Goal: Information Seeking & Learning: Learn about a topic

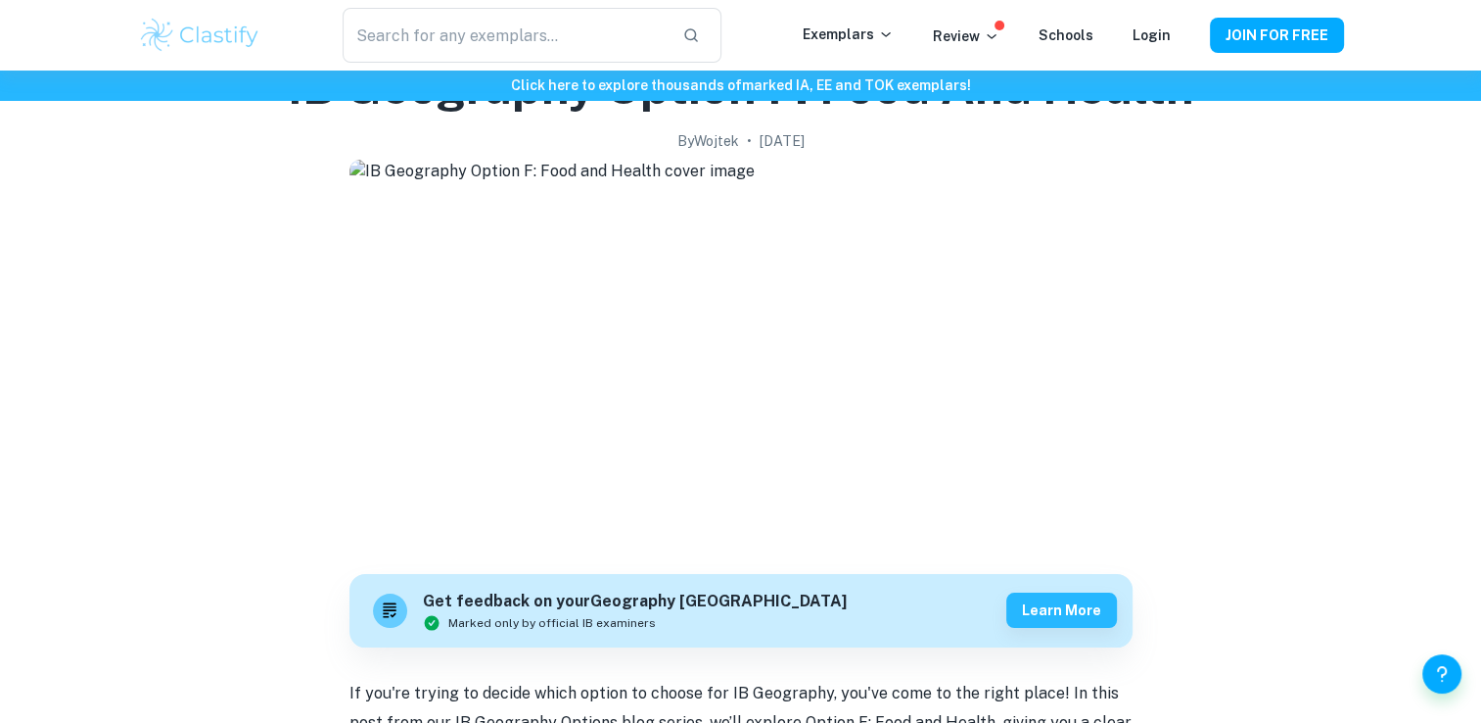
scroll to position [209, 0]
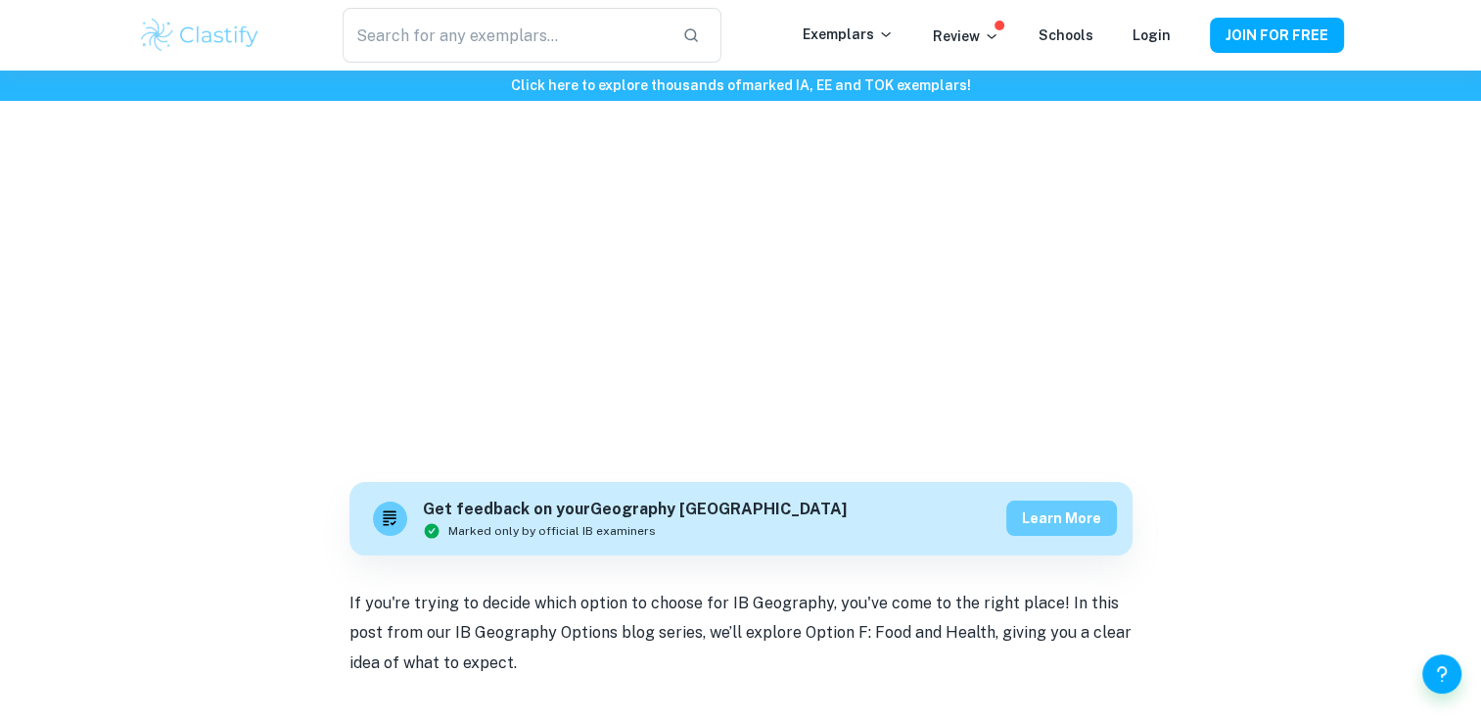
click at [1022, 519] on button "Learn more" at bounding box center [1061, 517] width 111 height 35
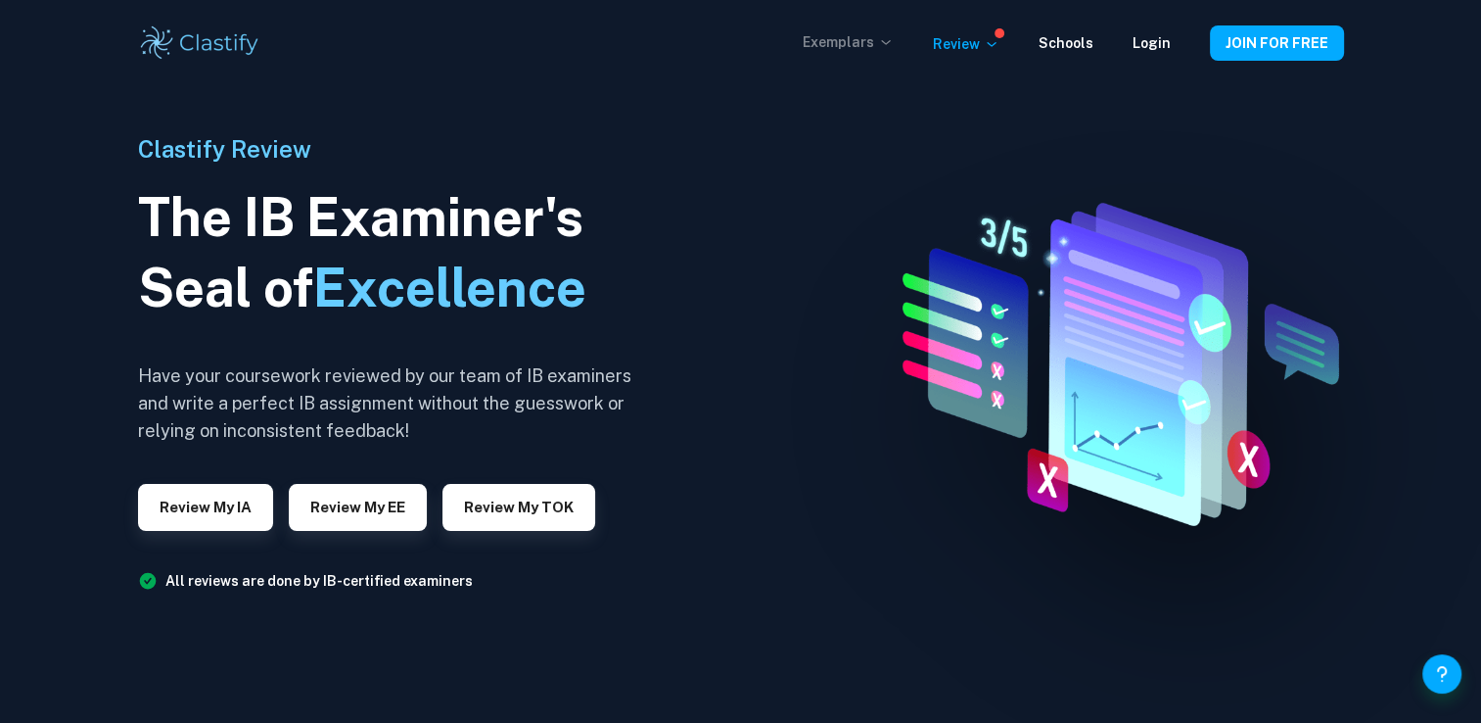
click at [822, 37] on p "Exemplars" at bounding box center [848, 42] width 91 height 22
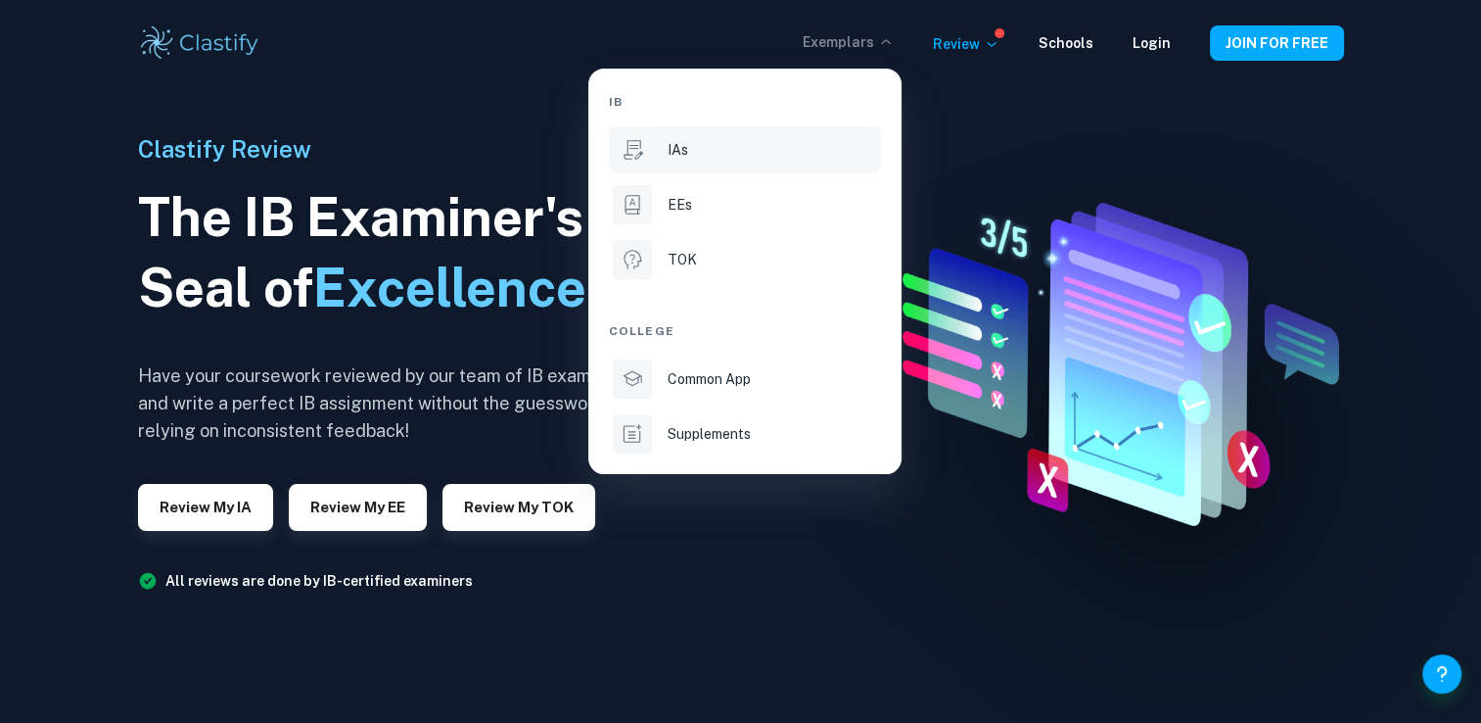
drag, startPoint x: 662, startPoint y: 147, endPoint x: 676, endPoint y: 141, distance: 15.8
click at [662, 147] on li "IAs" at bounding box center [745, 149] width 272 height 47
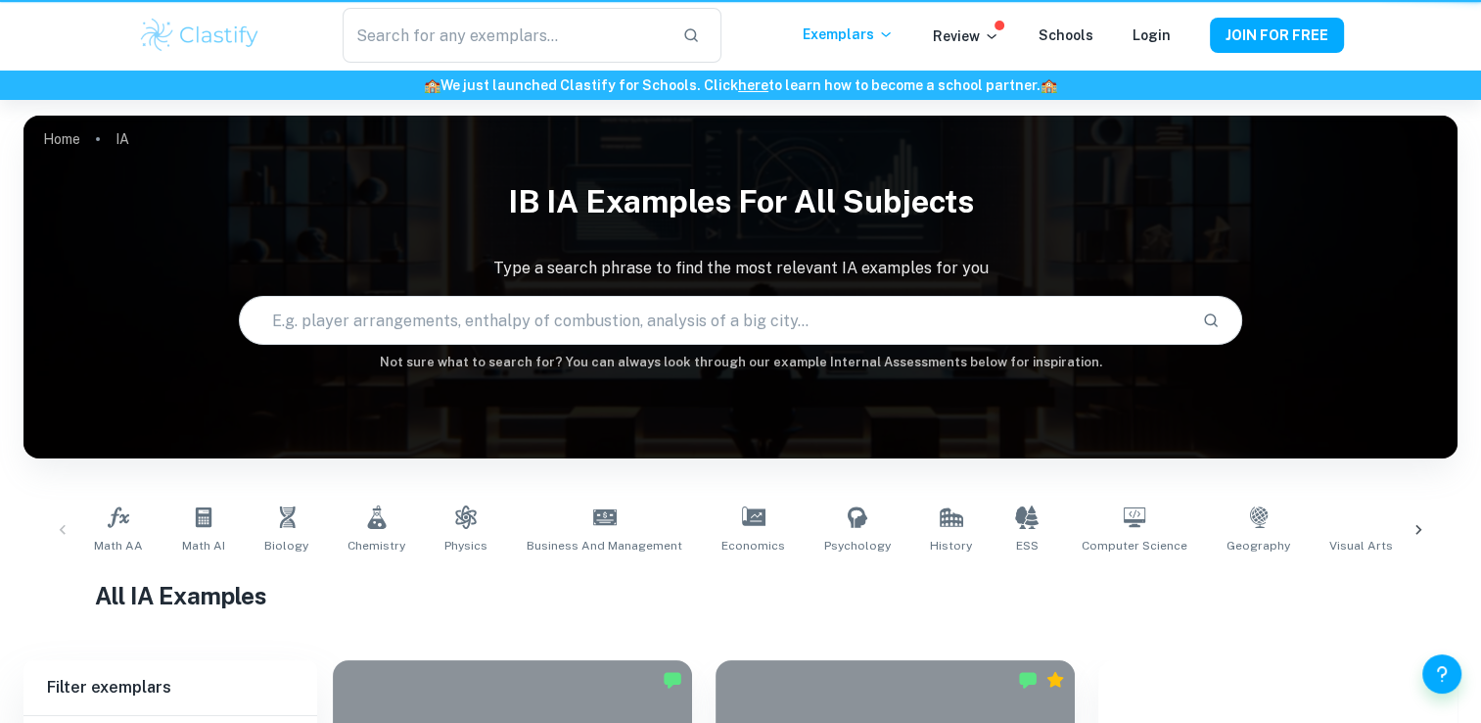
click at [676, 116] on div "Home IA IB IA examples for all subjects Type a search phrase to find the most r…" at bounding box center [740, 116] width 1434 height 0
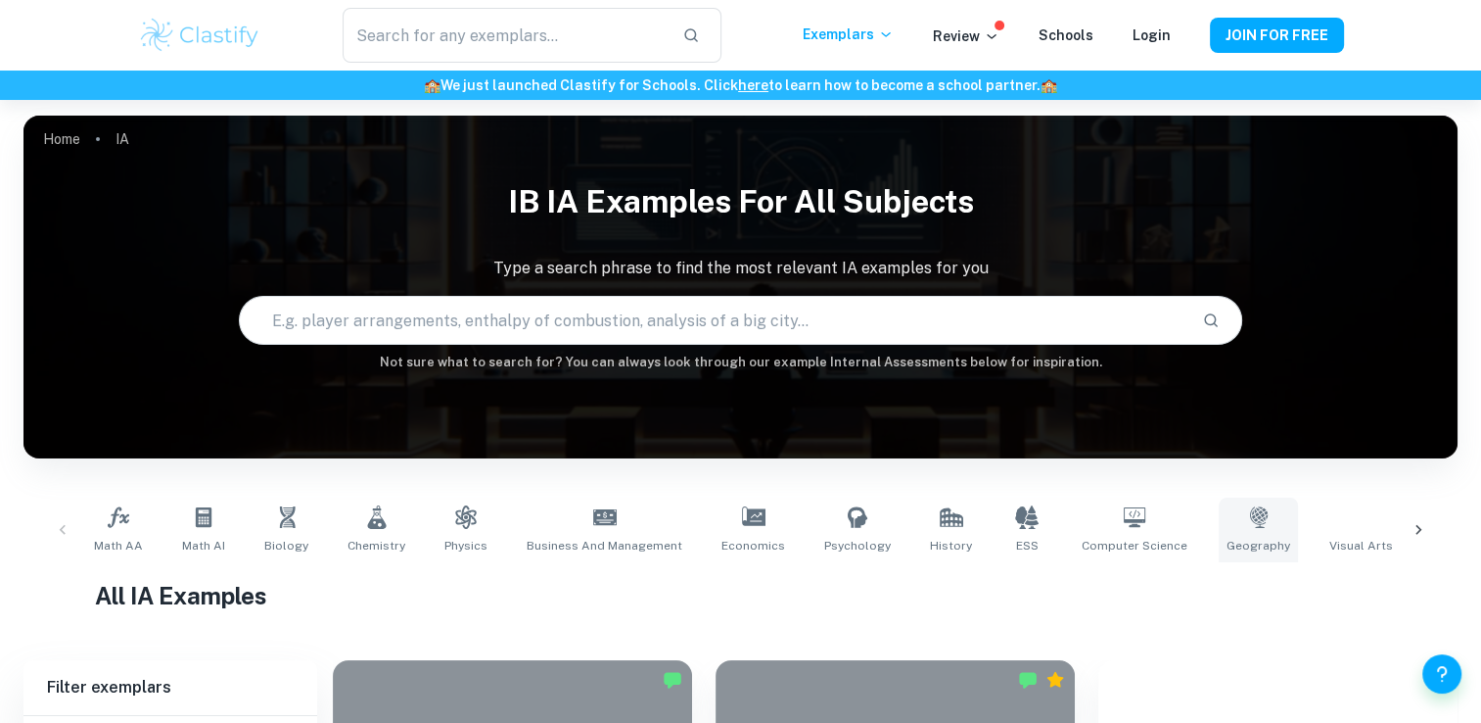
click at [1249, 527] on icon at bounding box center [1258, 517] width 18 height 22
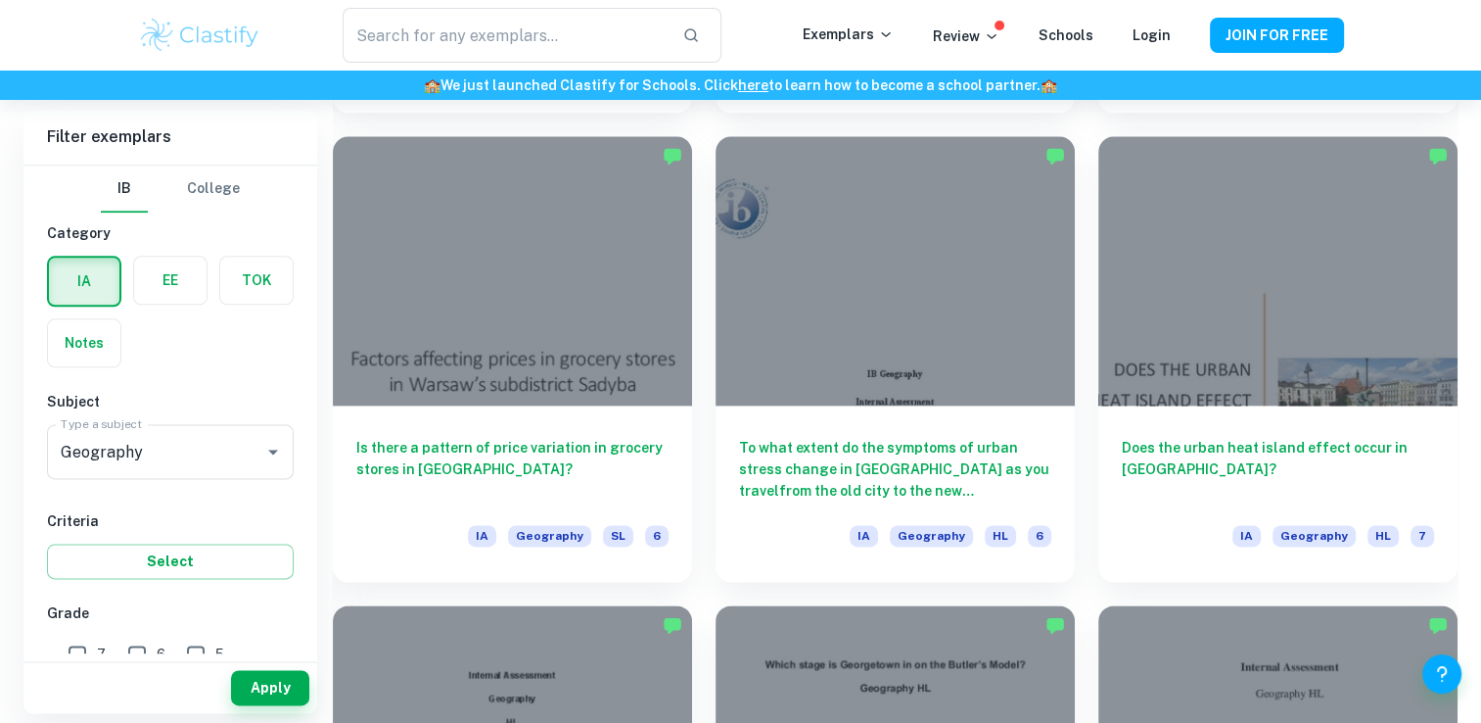
scroll to position [2476, 0]
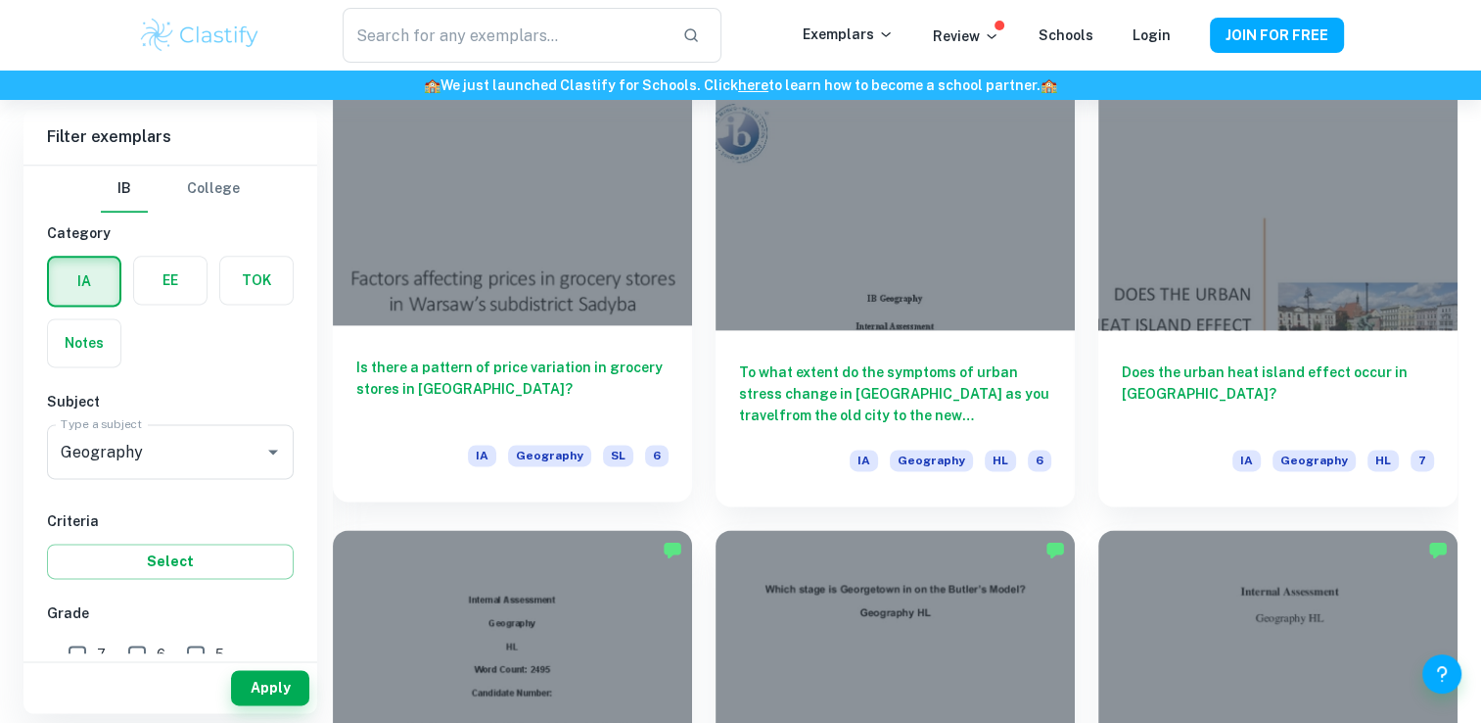
click at [443, 307] on div at bounding box center [512, 190] width 359 height 269
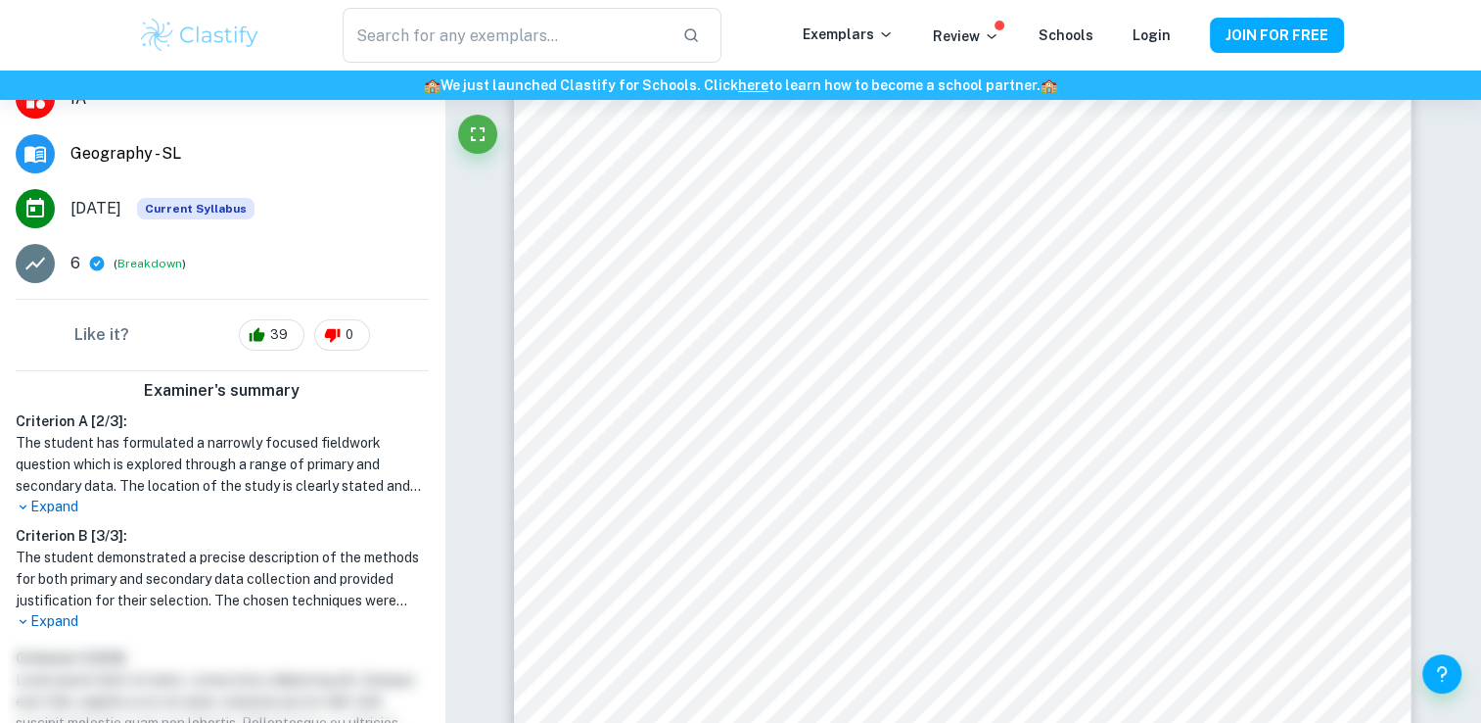
scroll to position [305, 0]
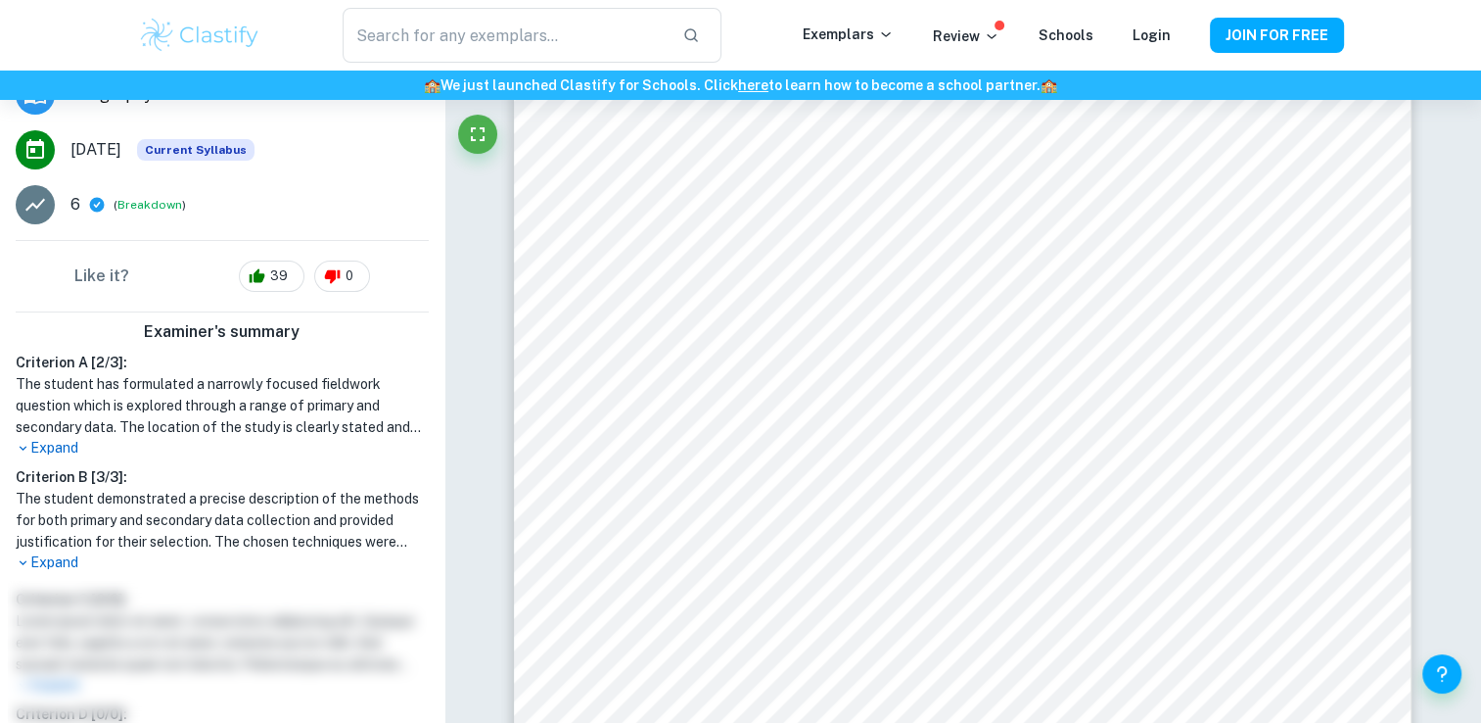
click at [41, 443] on p "Expand" at bounding box center [222, 448] width 413 height 21
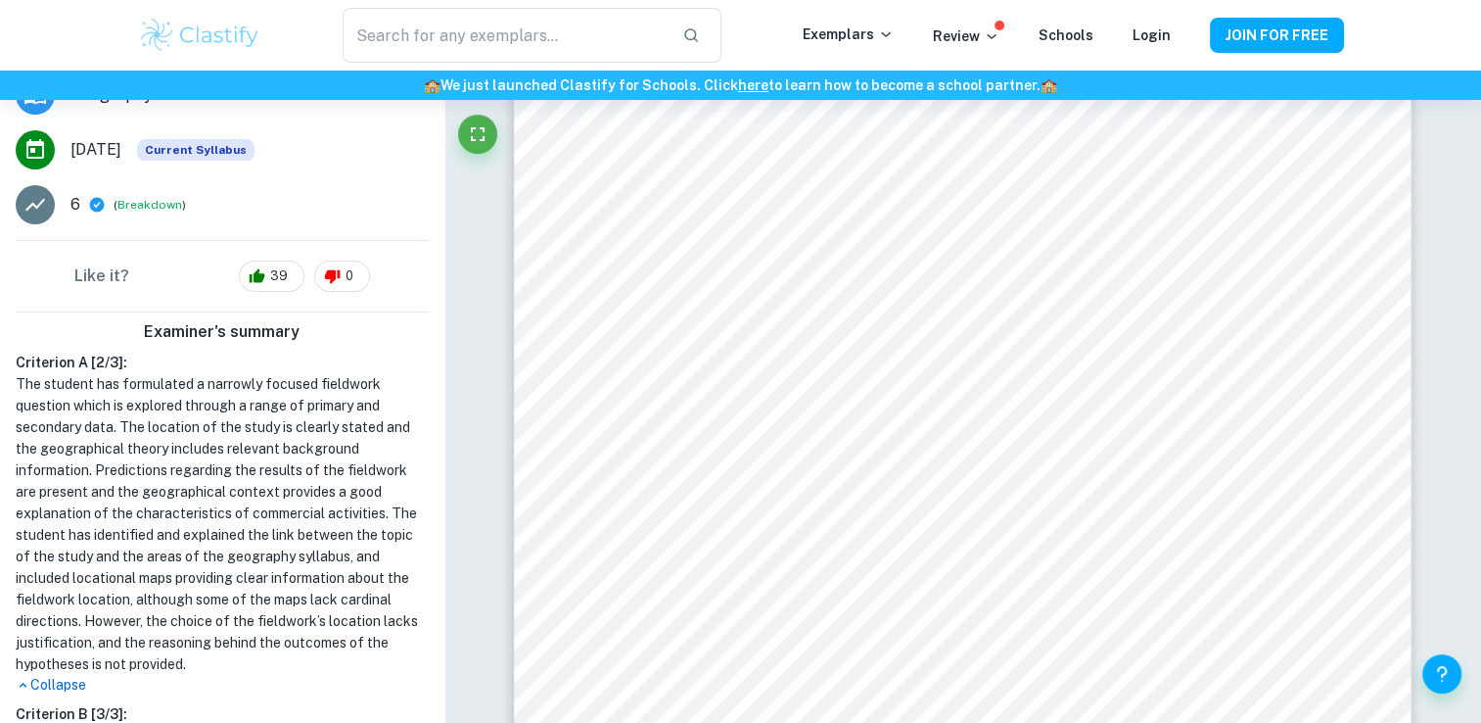
click at [41, 443] on h1 "The student has formulated a narrowly focused fieldwork question which is explo…" at bounding box center [222, 524] width 413 height 302
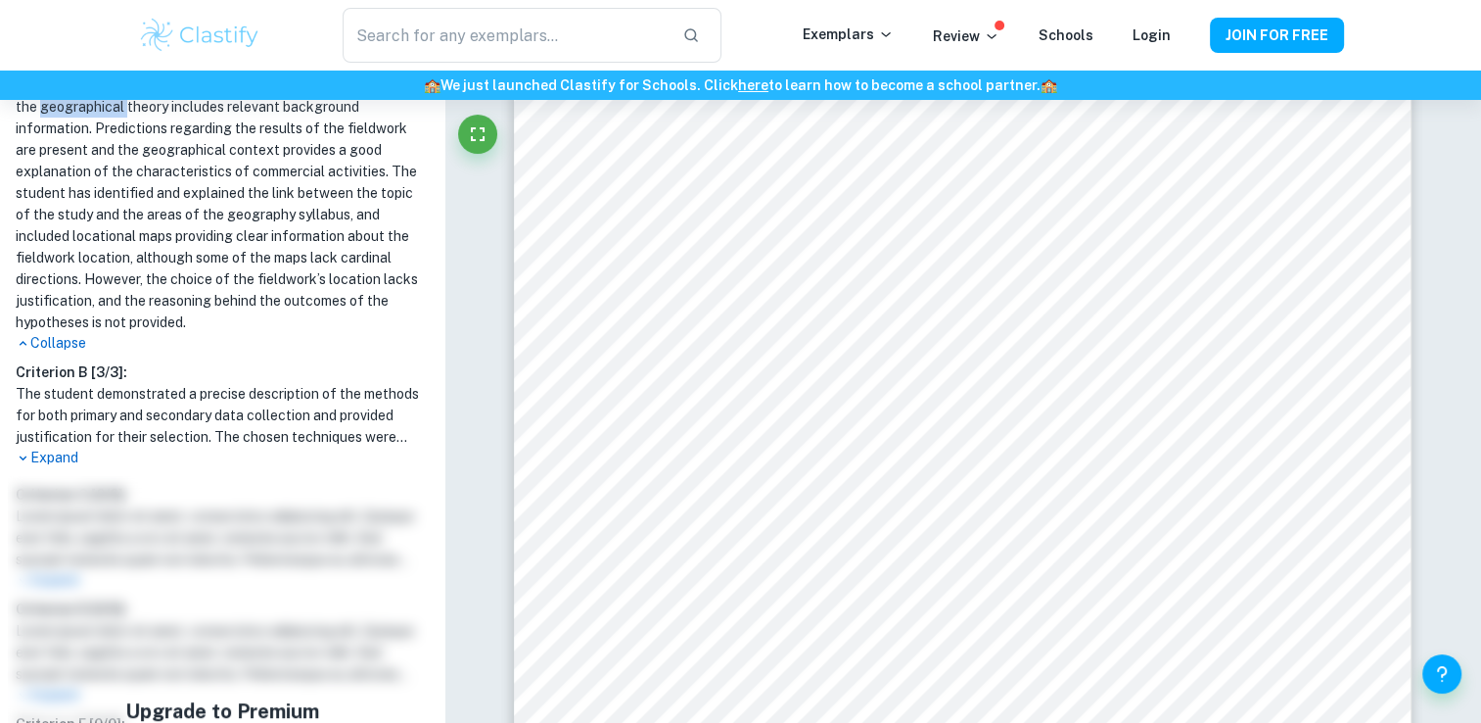
scroll to position [650, 0]
click at [48, 453] on p "Expand" at bounding box center [222, 454] width 413 height 21
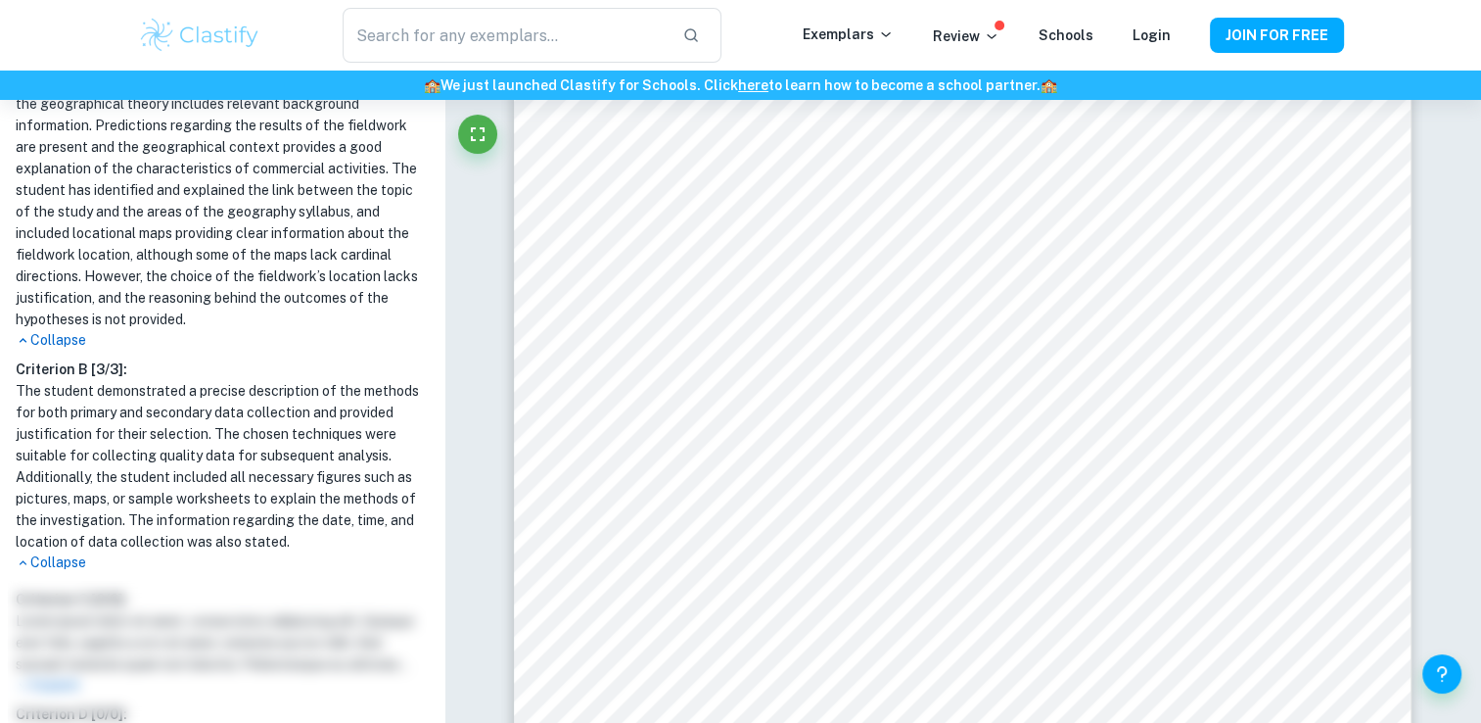
click at [401, 482] on h1 "The student demonstrated a precise description of the methods for both primary …" at bounding box center [222, 466] width 413 height 172
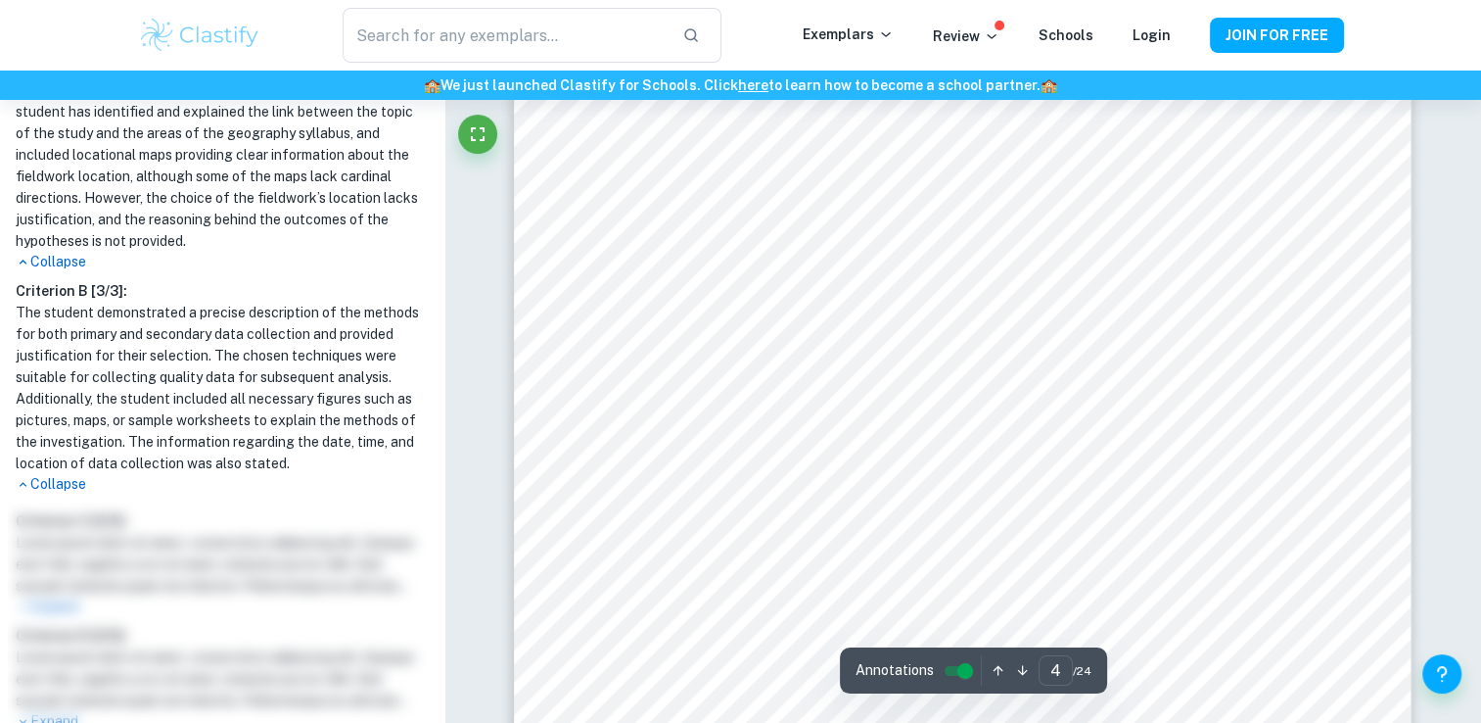
scroll to position [4780, 0]
type input "5"
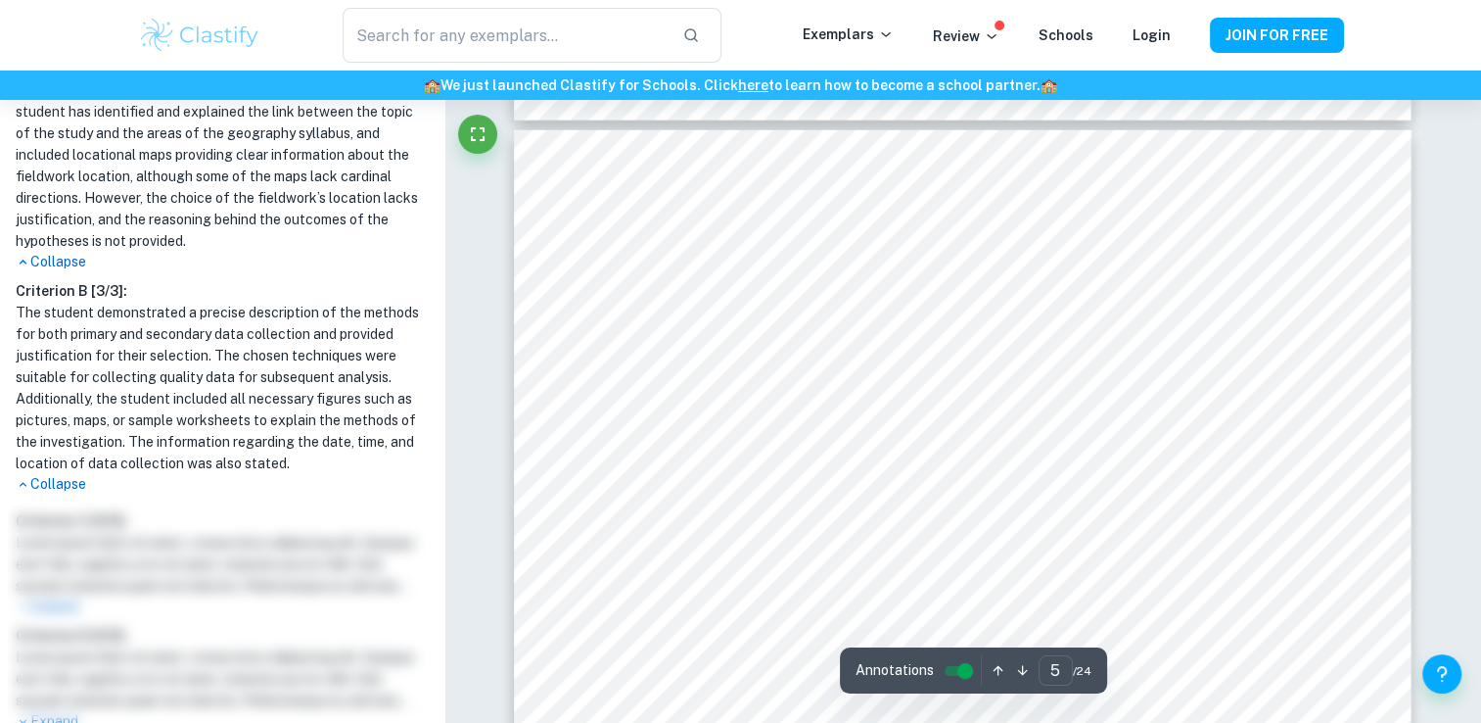
scroll to position [5428, 0]
